Goal: Task Accomplishment & Management: Use online tool/utility

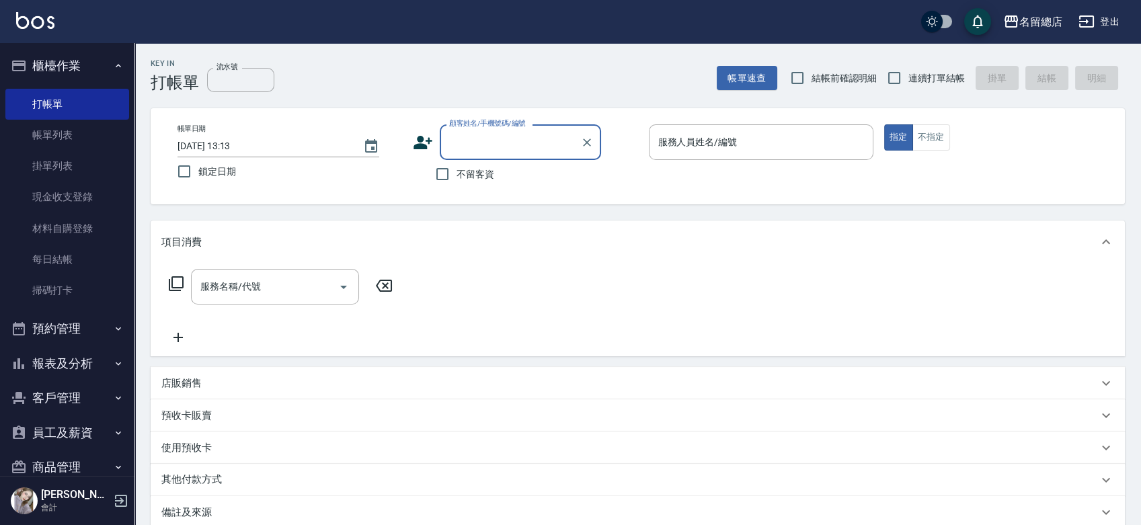
click at [89, 432] on button "員工及薪資" at bounding box center [67, 433] width 124 height 35
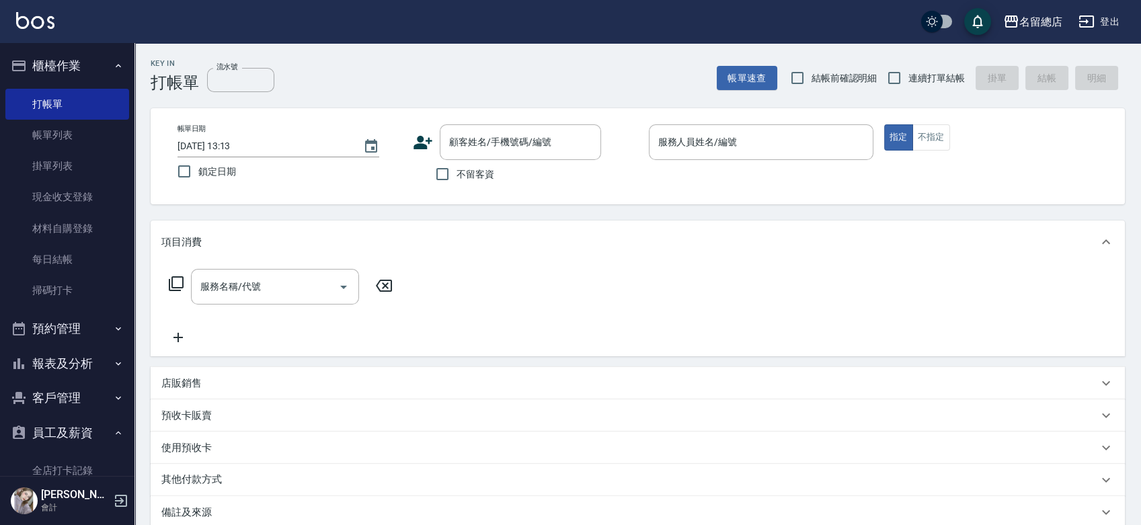
click at [74, 483] on div "[PERSON_NAME] 會計" at bounding box center [67, 501] width 134 height 48
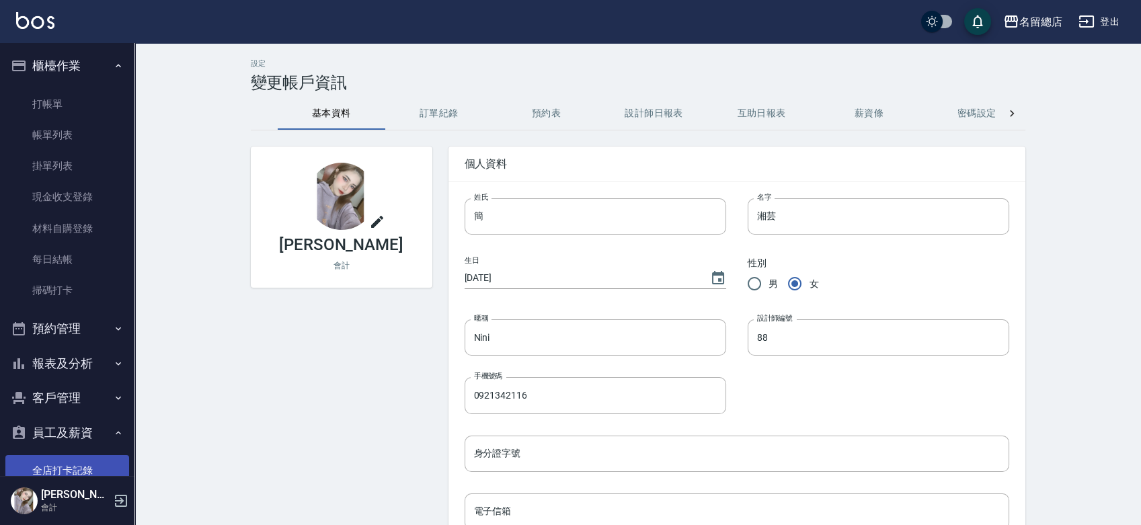
click at [74, 471] on link "全店打卡記錄" at bounding box center [67, 470] width 124 height 31
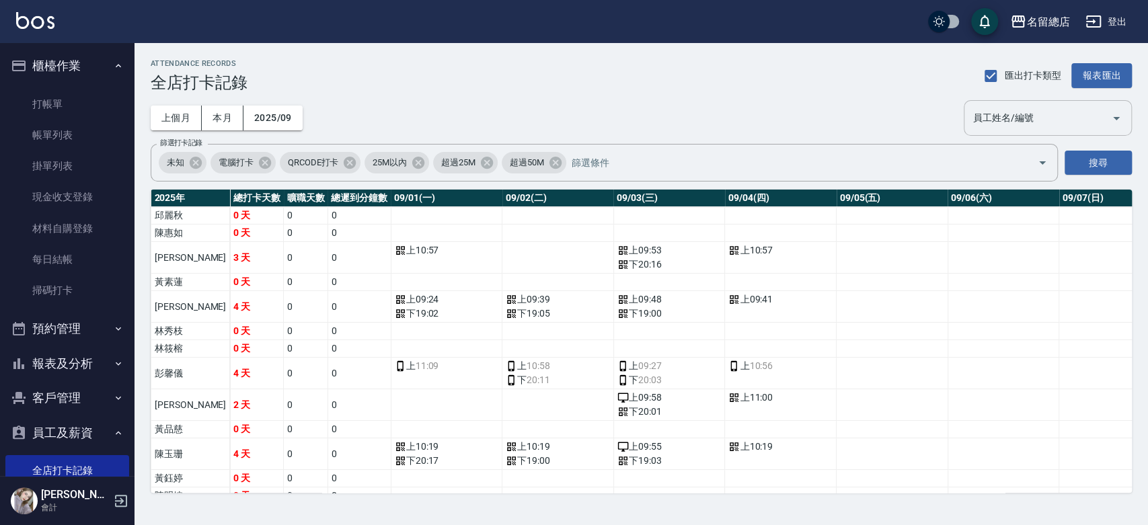
click at [997, 115] on input "員工姓名/編號" at bounding box center [1038, 118] width 136 height 24
type input "[PERSON_NAME]"
click at [1095, 167] on button "搜尋" at bounding box center [1097, 163] width 67 height 25
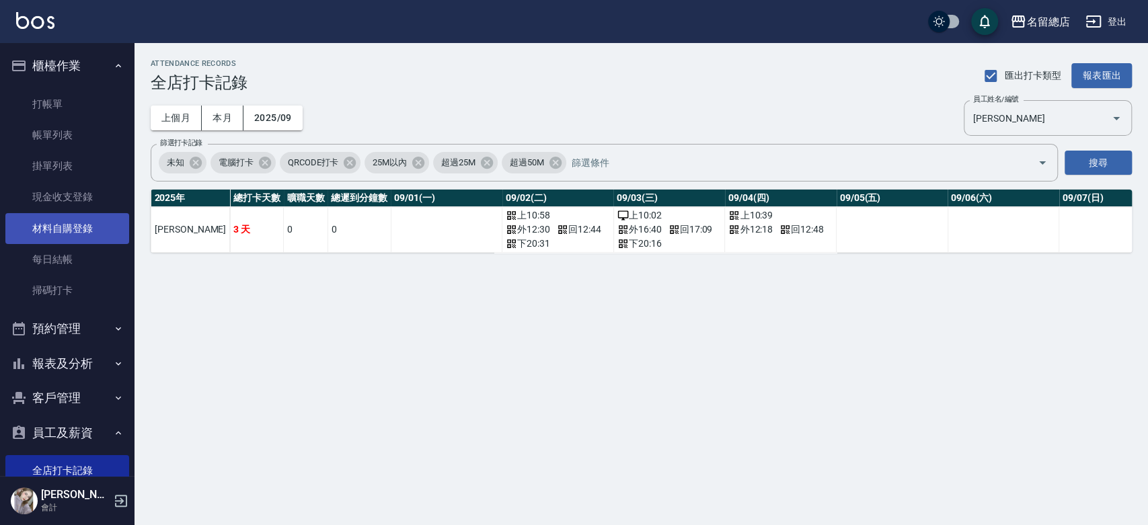
click at [73, 225] on link "材料自購登錄" at bounding box center [67, 228] width 124 height 31
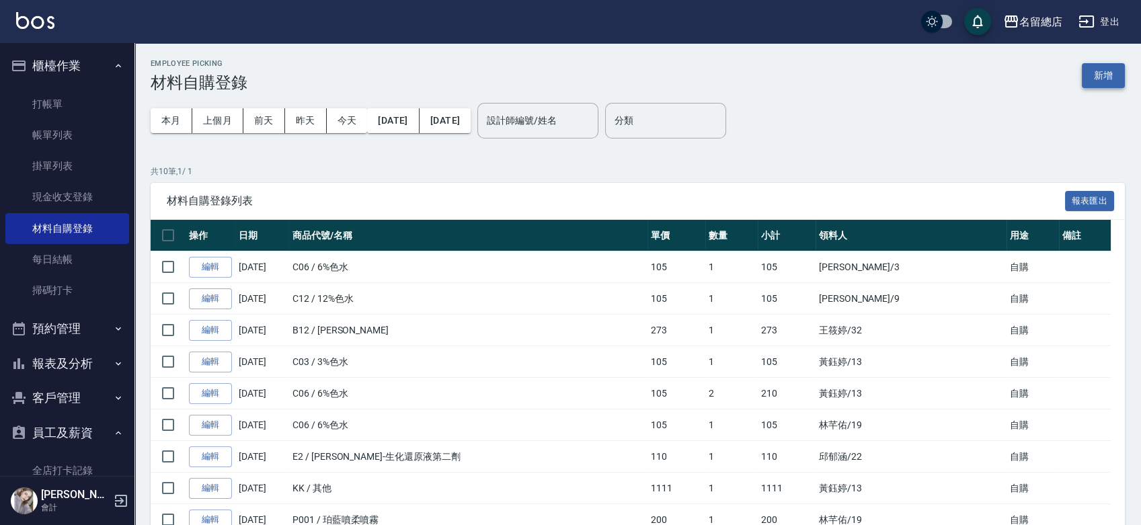
click at [1103, 79] on button "新增" at bounding box center [1103, 75] width 43 height 25
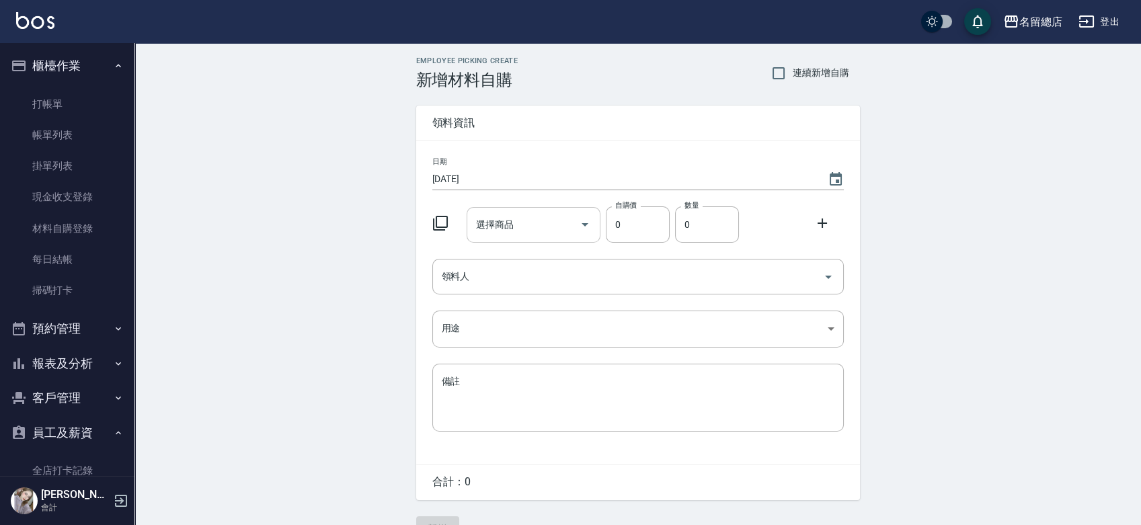
click at [526, 233] on input "選擇商品" at bounding box center [524, 225] width 102 height 24
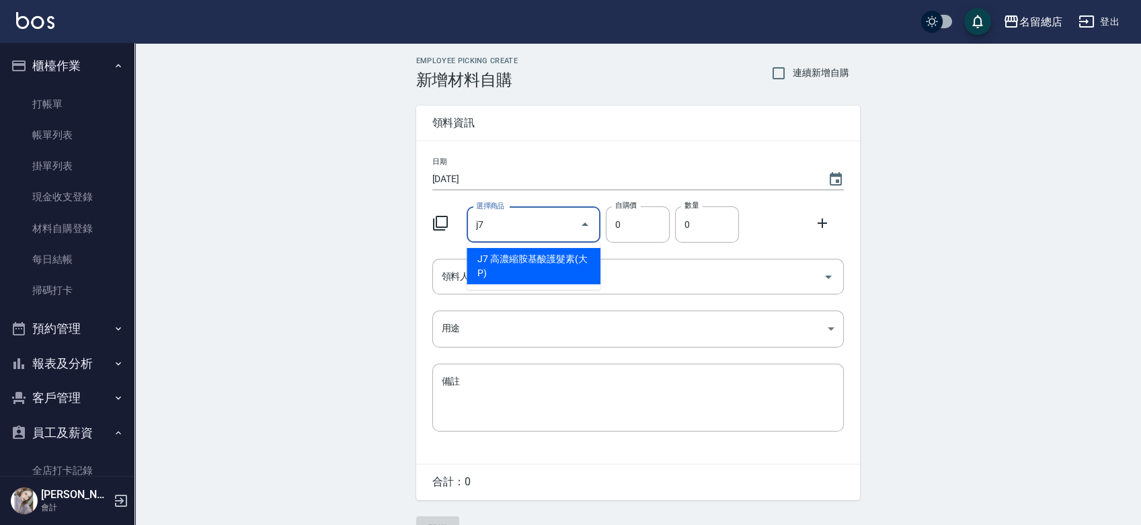
type input "高濃縮胺基酸護髮素(大P)"
type input "280"
type input "1"
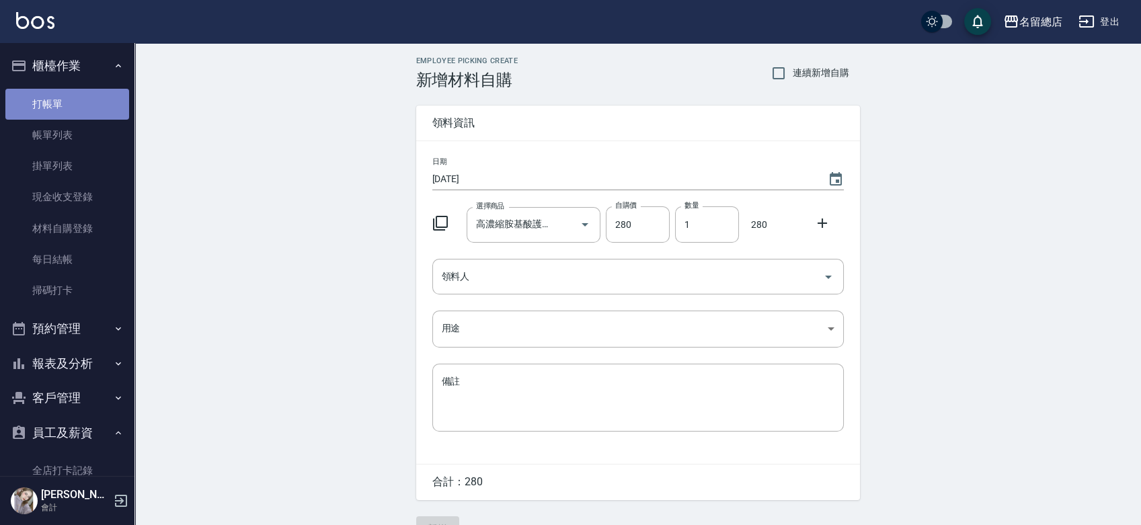
click at [69, 112] on link "打帳單" at bounding box center [67, 104] width 124 height 31
